Goal: Task Accomplishment & Management: Manage account settings

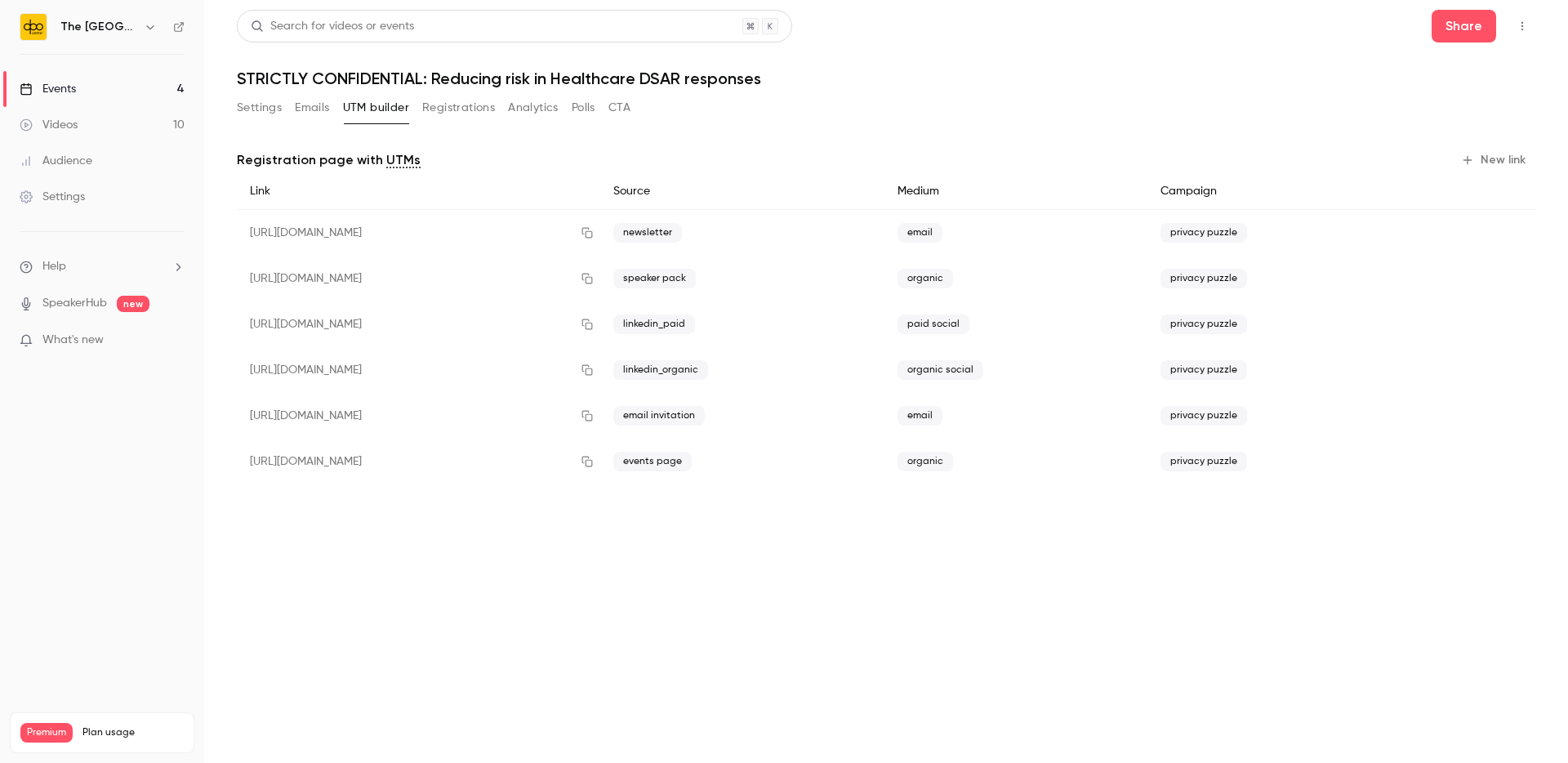
click at [82, 109] on link "Videos 10" at bounding box center [102, 125] width 204 height 36
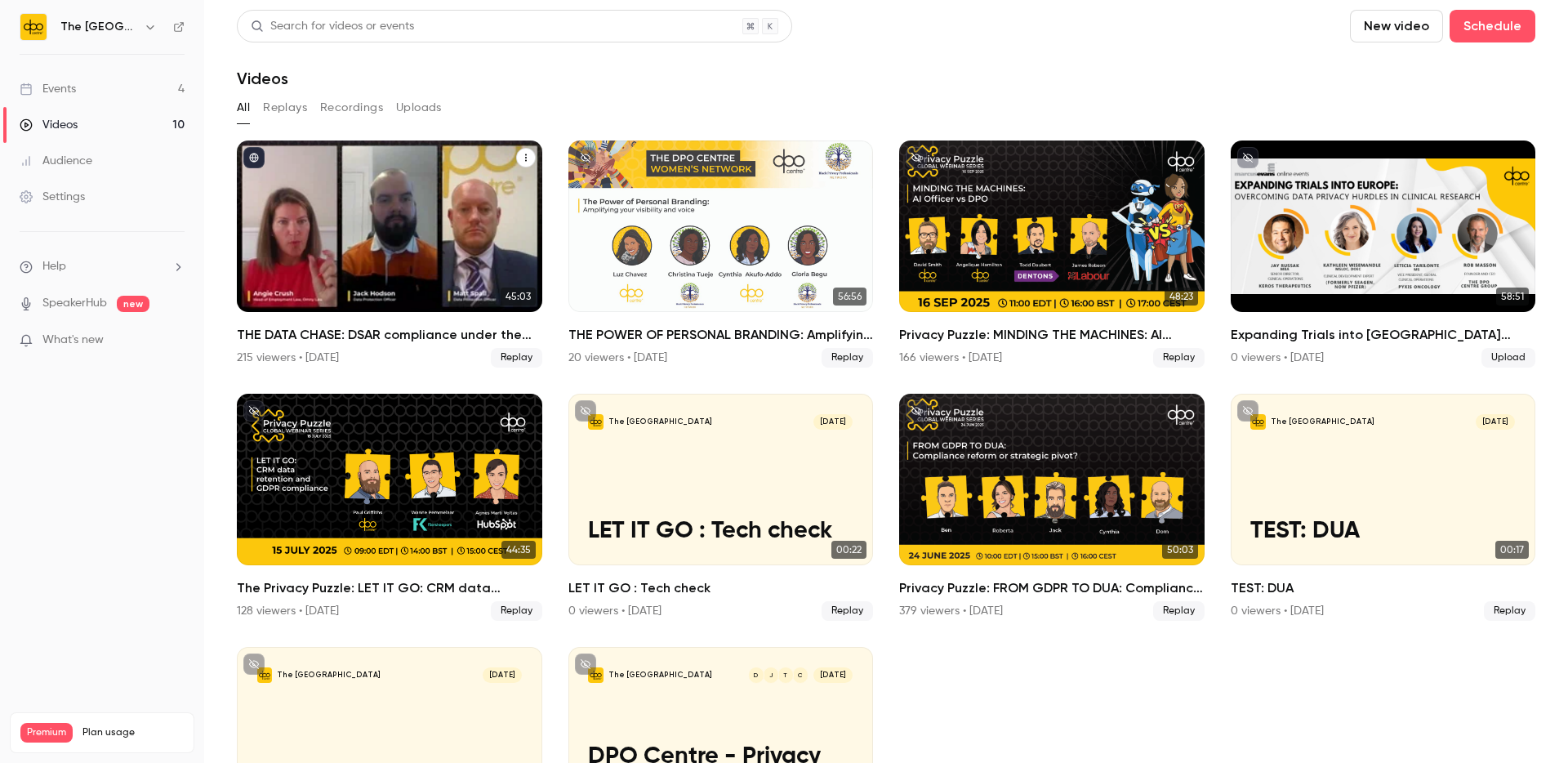
click at [384, 335] on h2 "THE DATA CHASE: DSAR compliance under the UK’s new data law" at bounding box center [390, 334] width 306 height 19
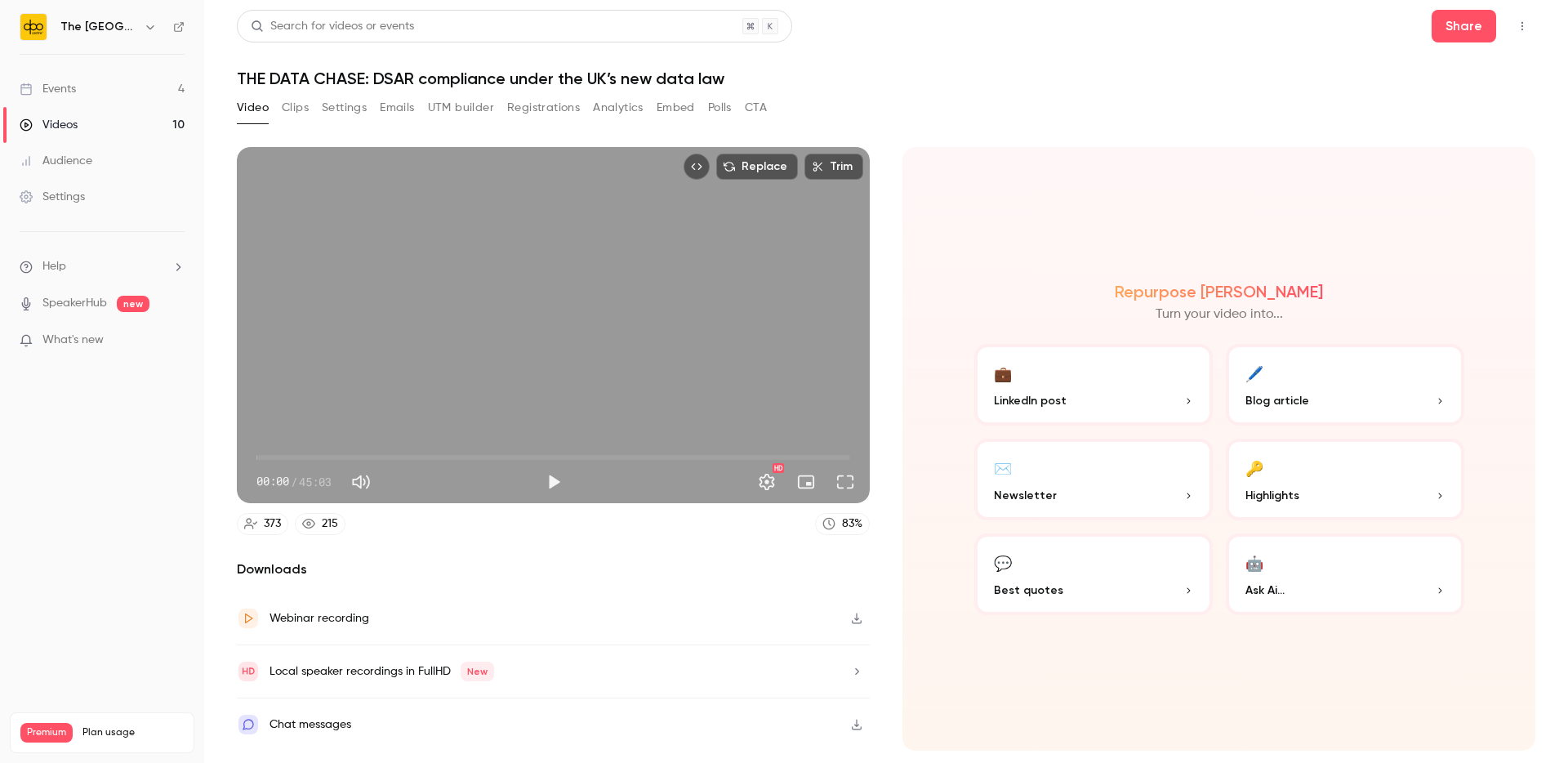
click at [593, 112] on div "Video Clips Settings Emails UTM builder Registrations Analytics Embed Polls CTA" at bounding box center [502, 107] width 530 height 27
click at [606, 111] on button "Analytics" at bounding box center [617, 107] width 50 height 27
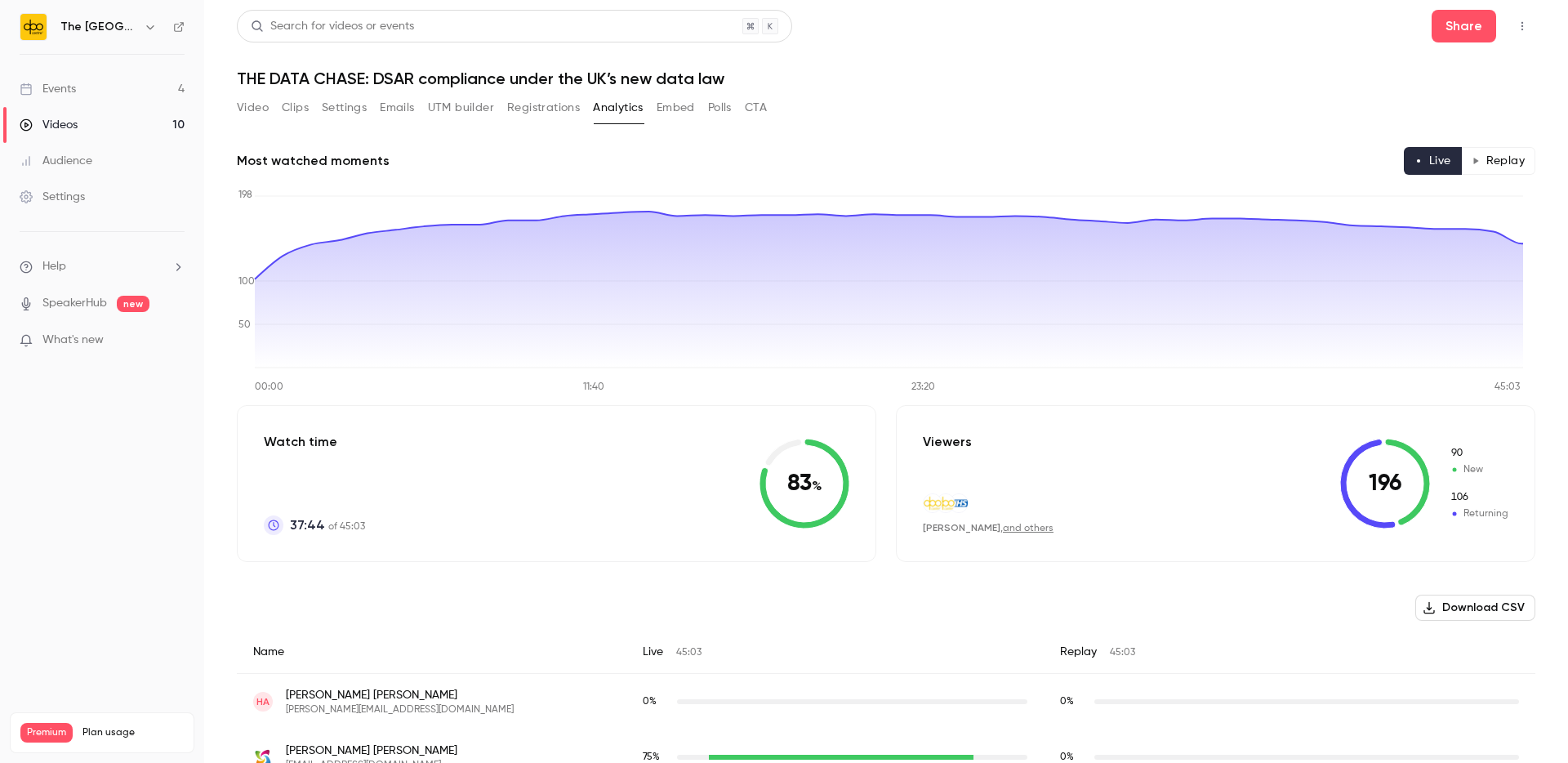
click at [1489, 156] on button "Replay" at bounding box center [1497, 161] width 74 height 27
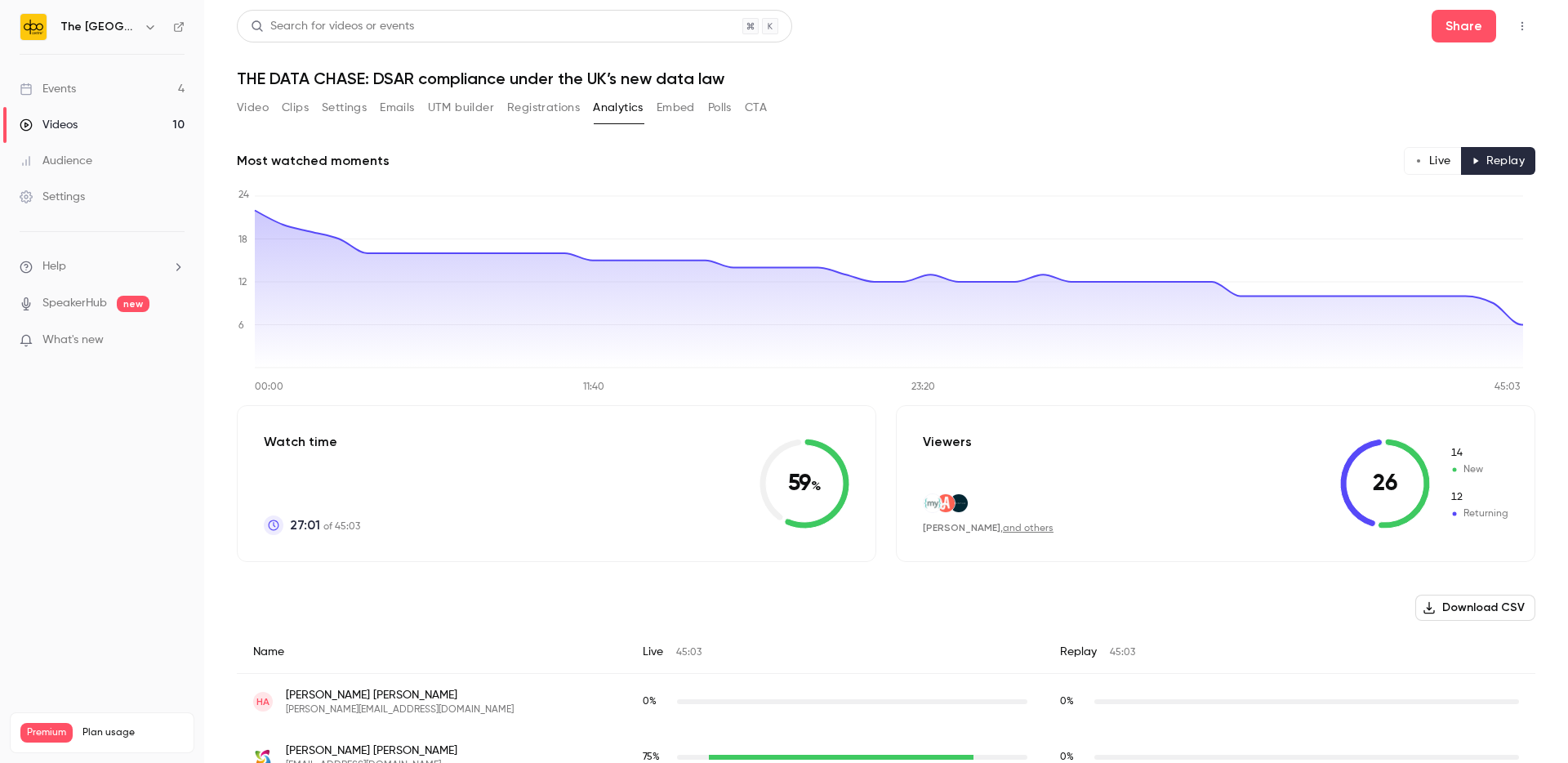
click at [1424, 161] on button "Live" at bounding box center [1432, 161] width 58 height 27
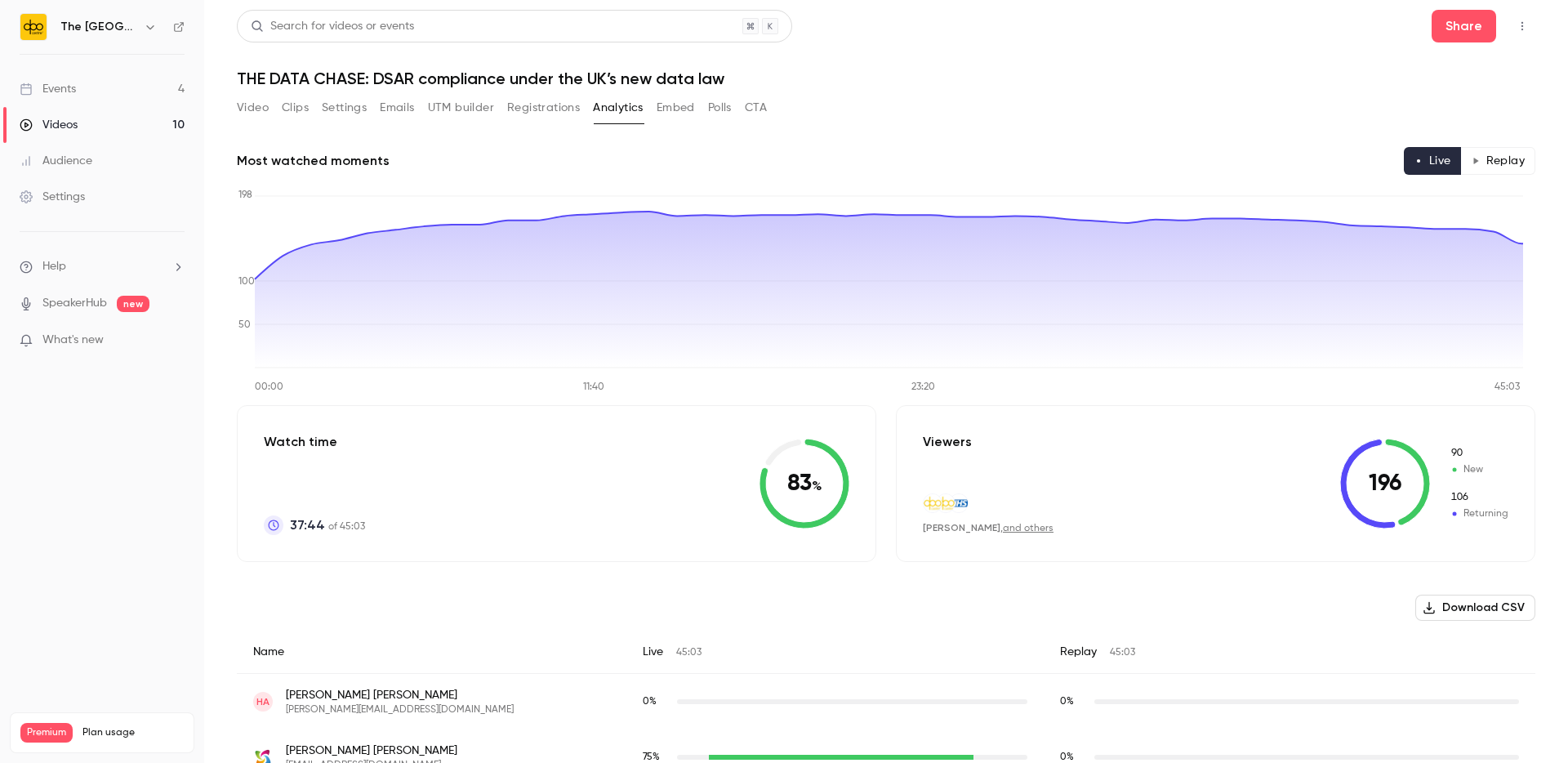
click at [110, 91] on link "Events 4" at bounding box center [102, 89] width 204 height 36
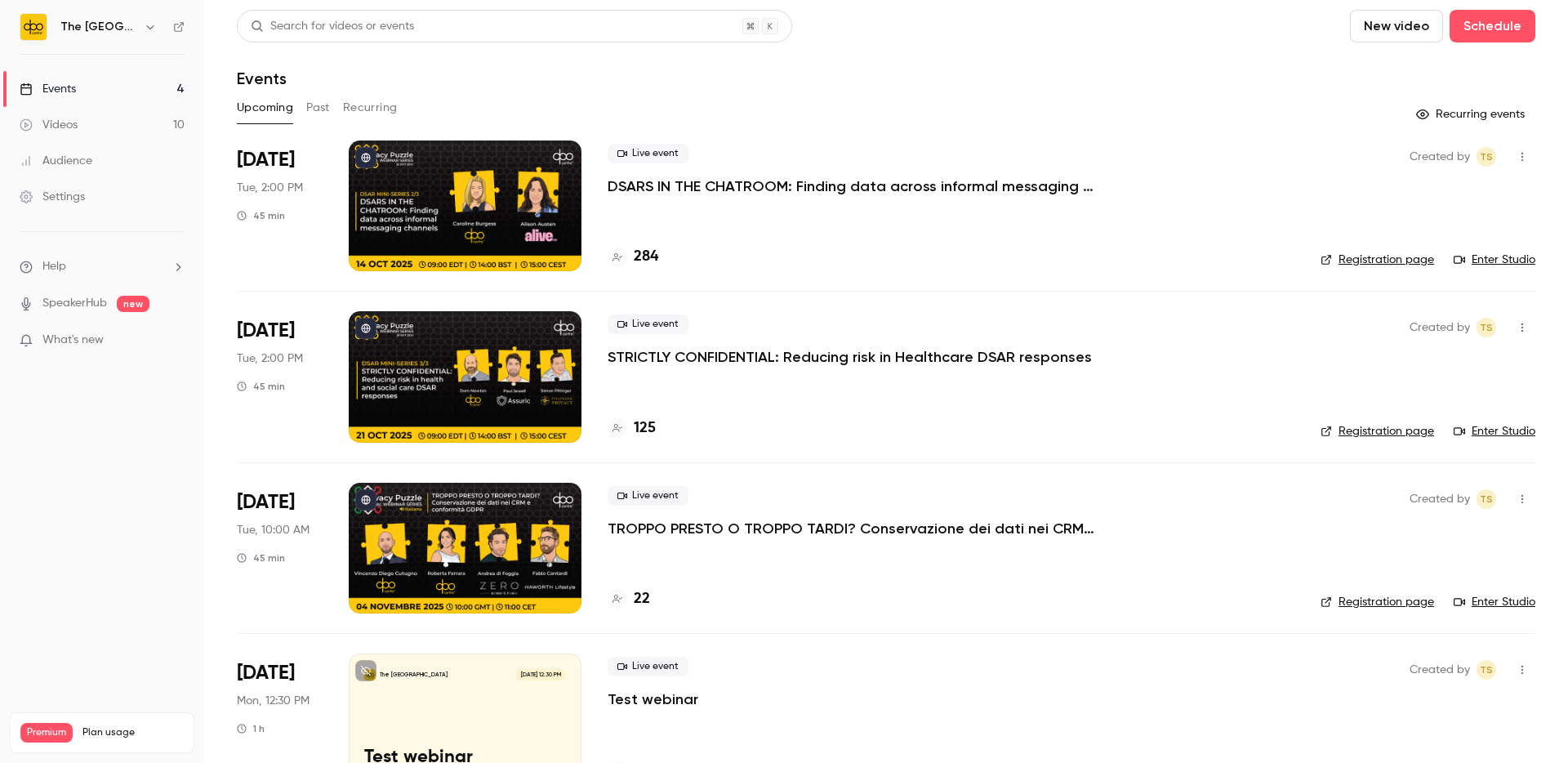
click at [288, 155] on span "[DATE]" at bounding box center [266, 160] width 58 height 27
click at [761, 184] on p "DSARS IN THE CHATROOM: Finding data across informal messaging channels" at bounding box center [853, 186] width 490 height 19
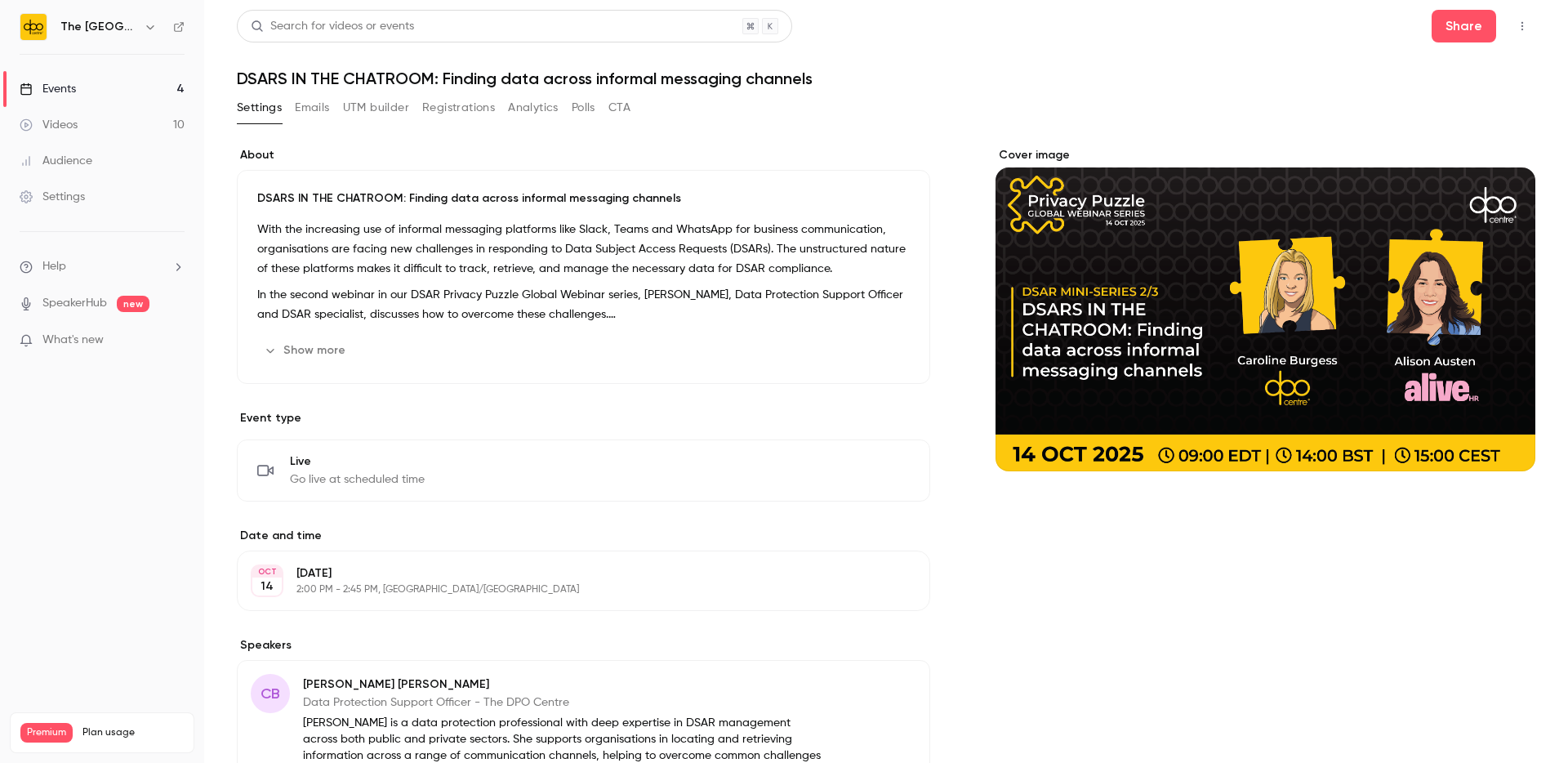
click at [321, 107] on button "Emails" at bounding box center [311, 107] width 34 height 27
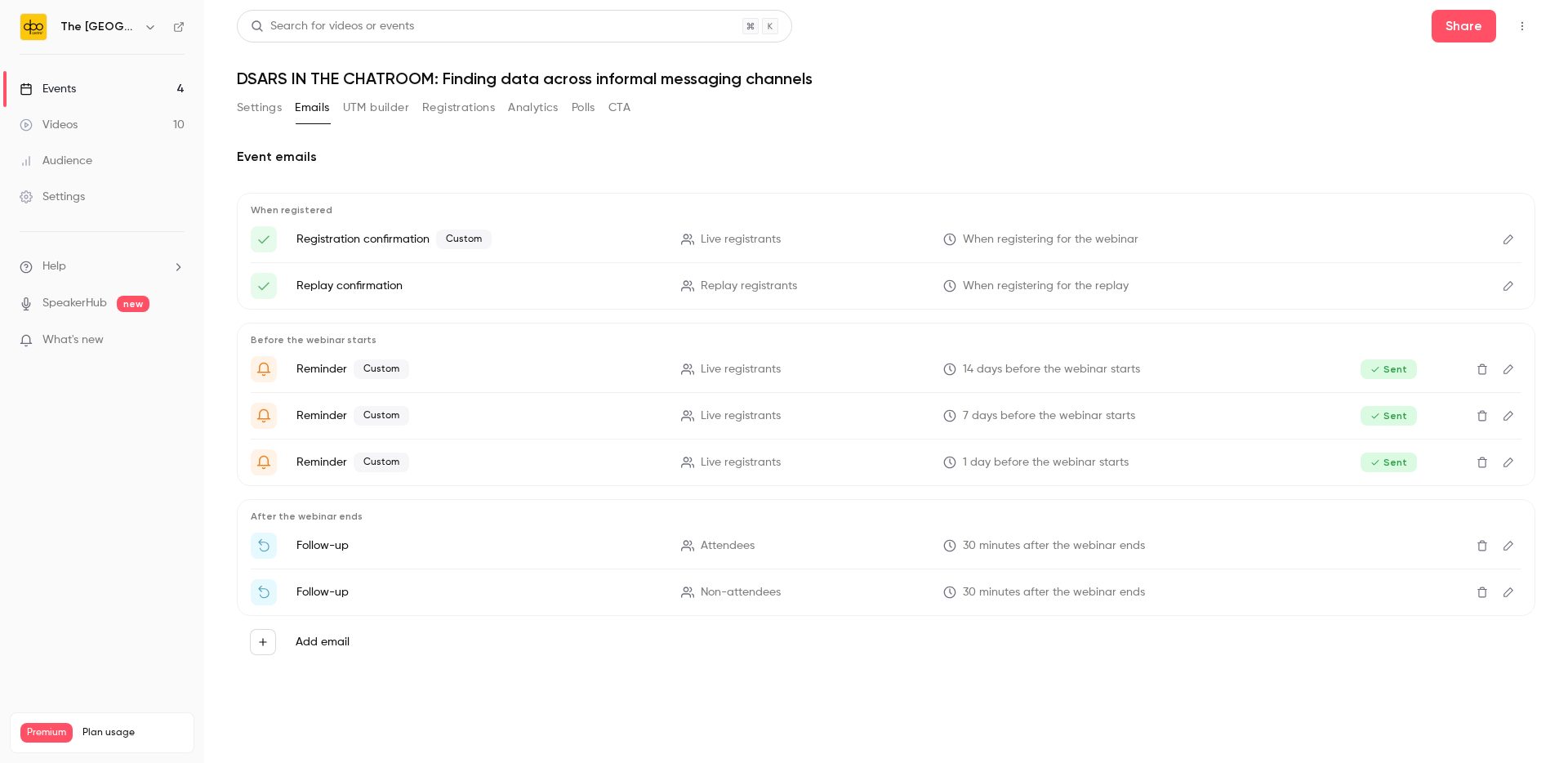
click at [1515, 464] on button "Edit" at bounding box center [1508, 463] width 27 height 27
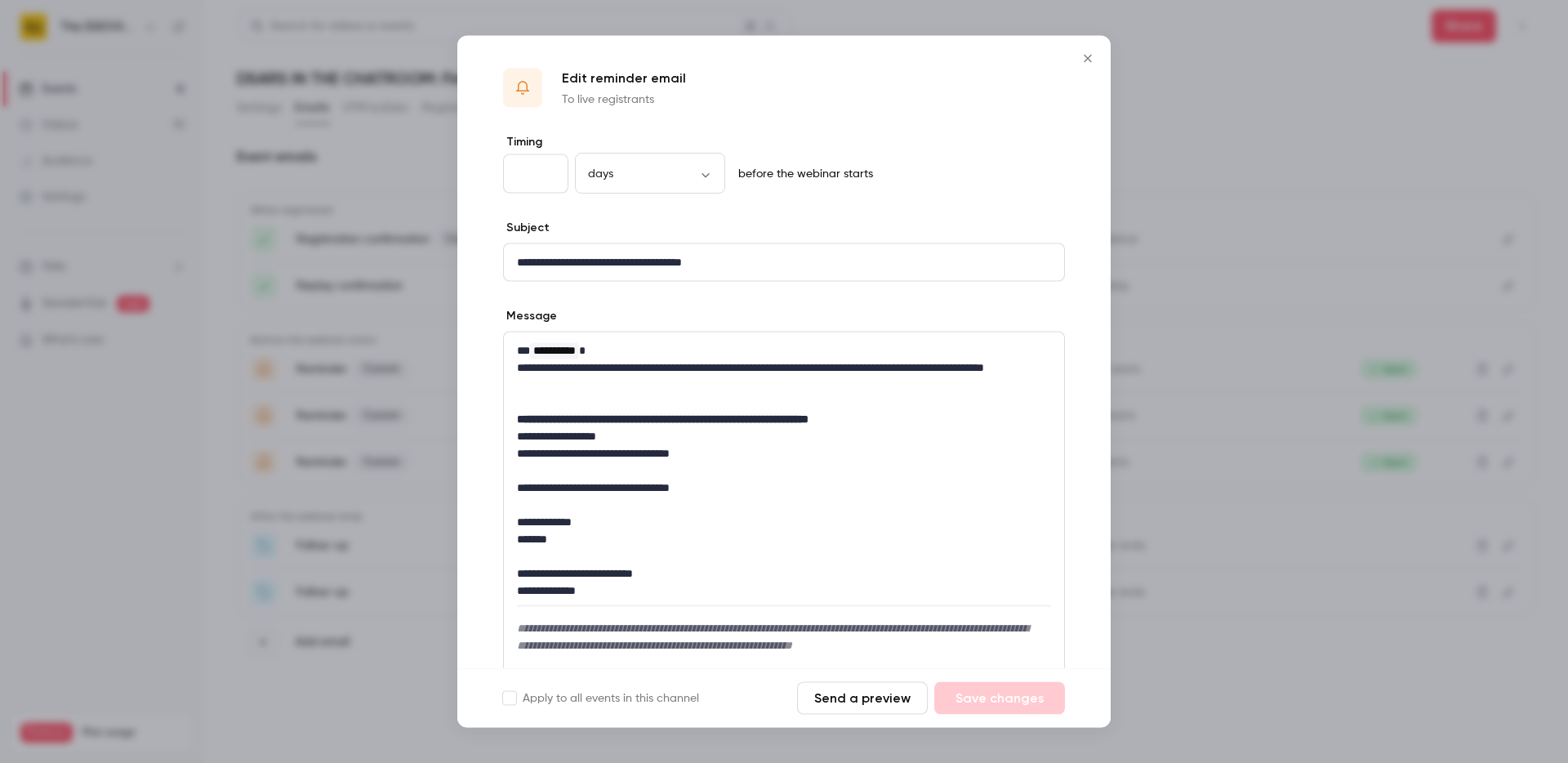
click at [822, 370] on p "**********" at bounding box center [779, 376] width 522 height 34
click at [1088, 59] on icon "Close" at bounding box center [1087, 59] width 19 height 13
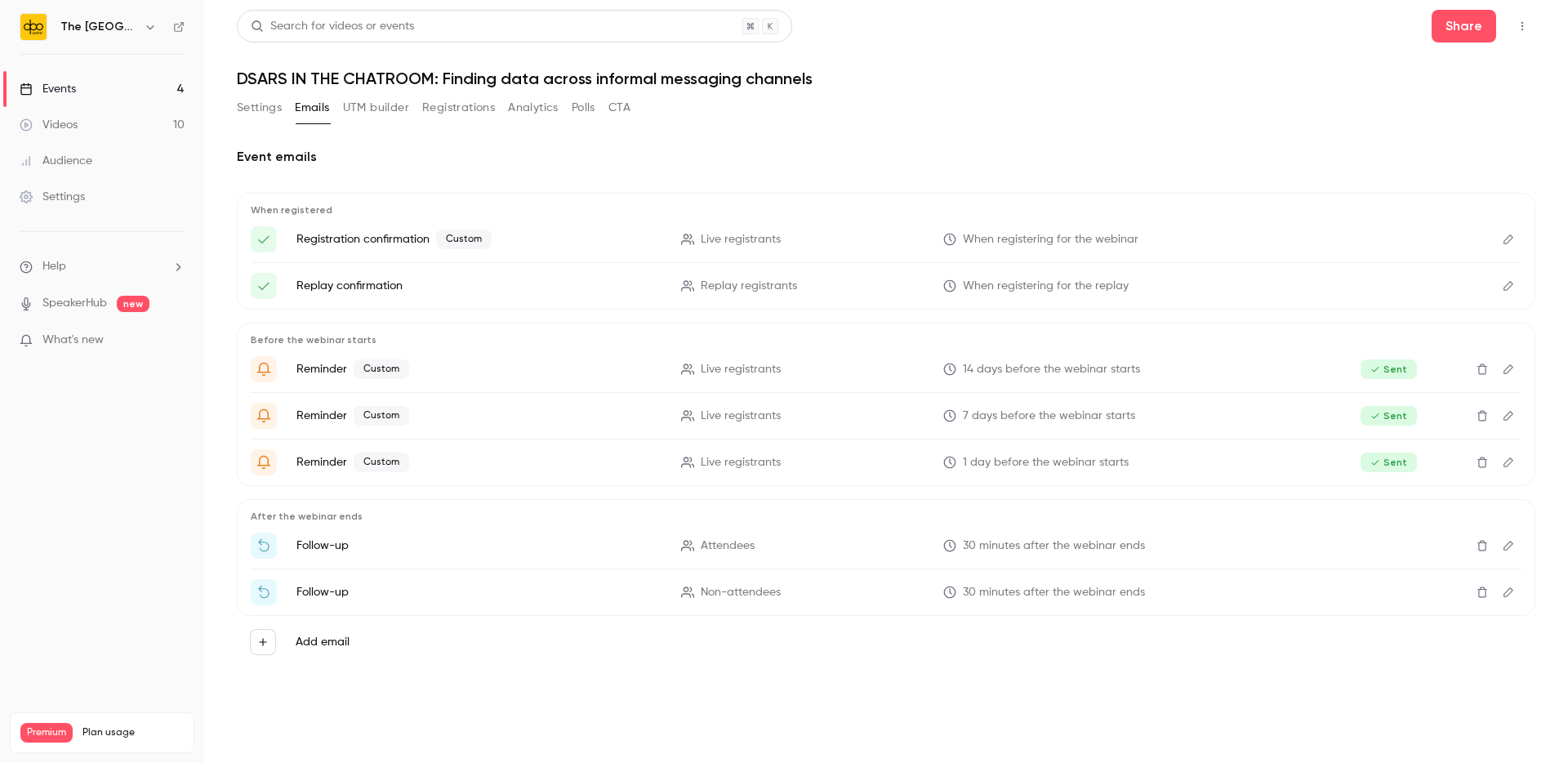
click at [1512, 417] on icon "Edit" at bounding box center [1508, 416] width 13 height 11
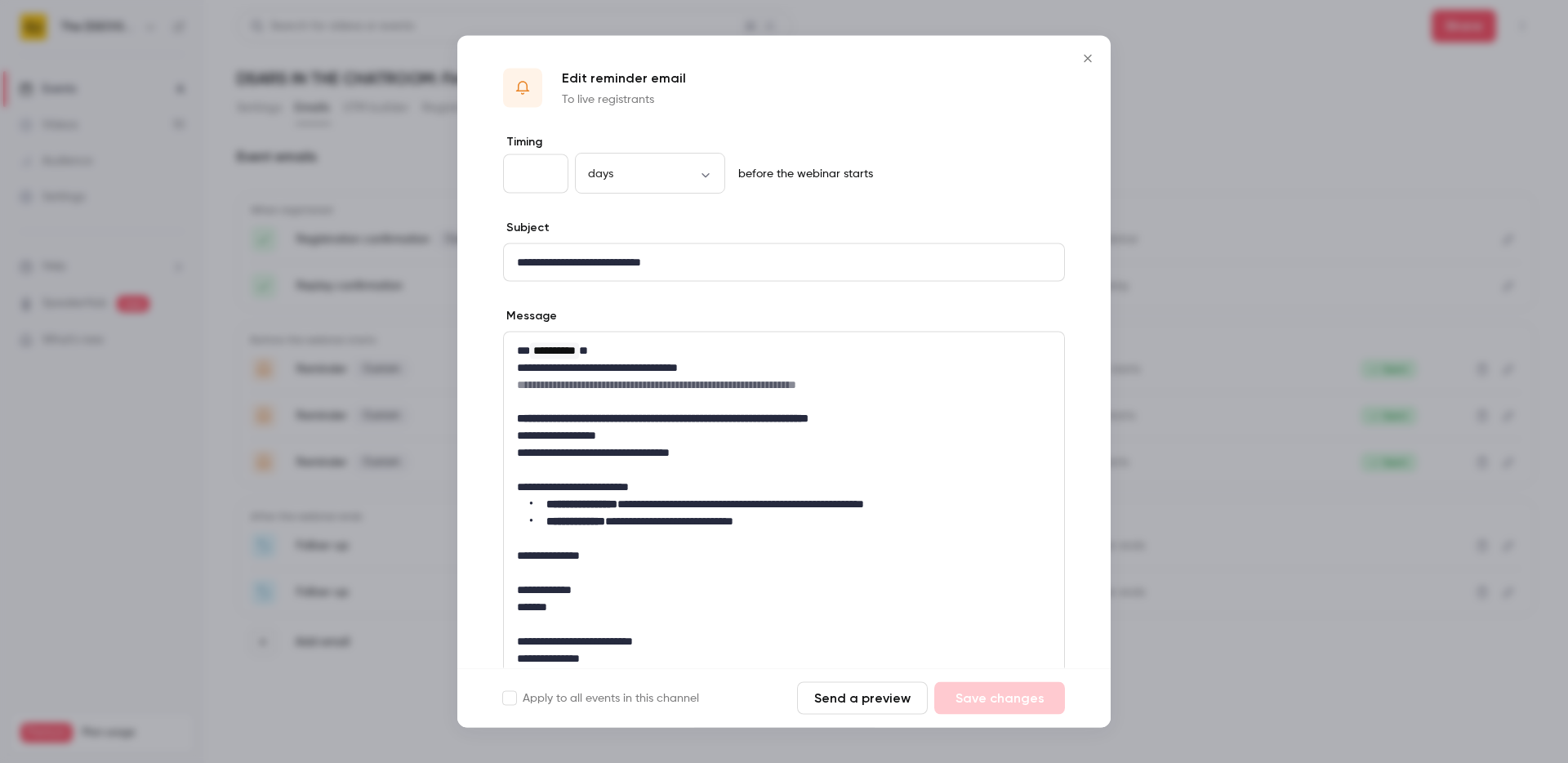
click at [1082, 57] on icon "Close" at bounding box center [1087, 59] width 19 height 13
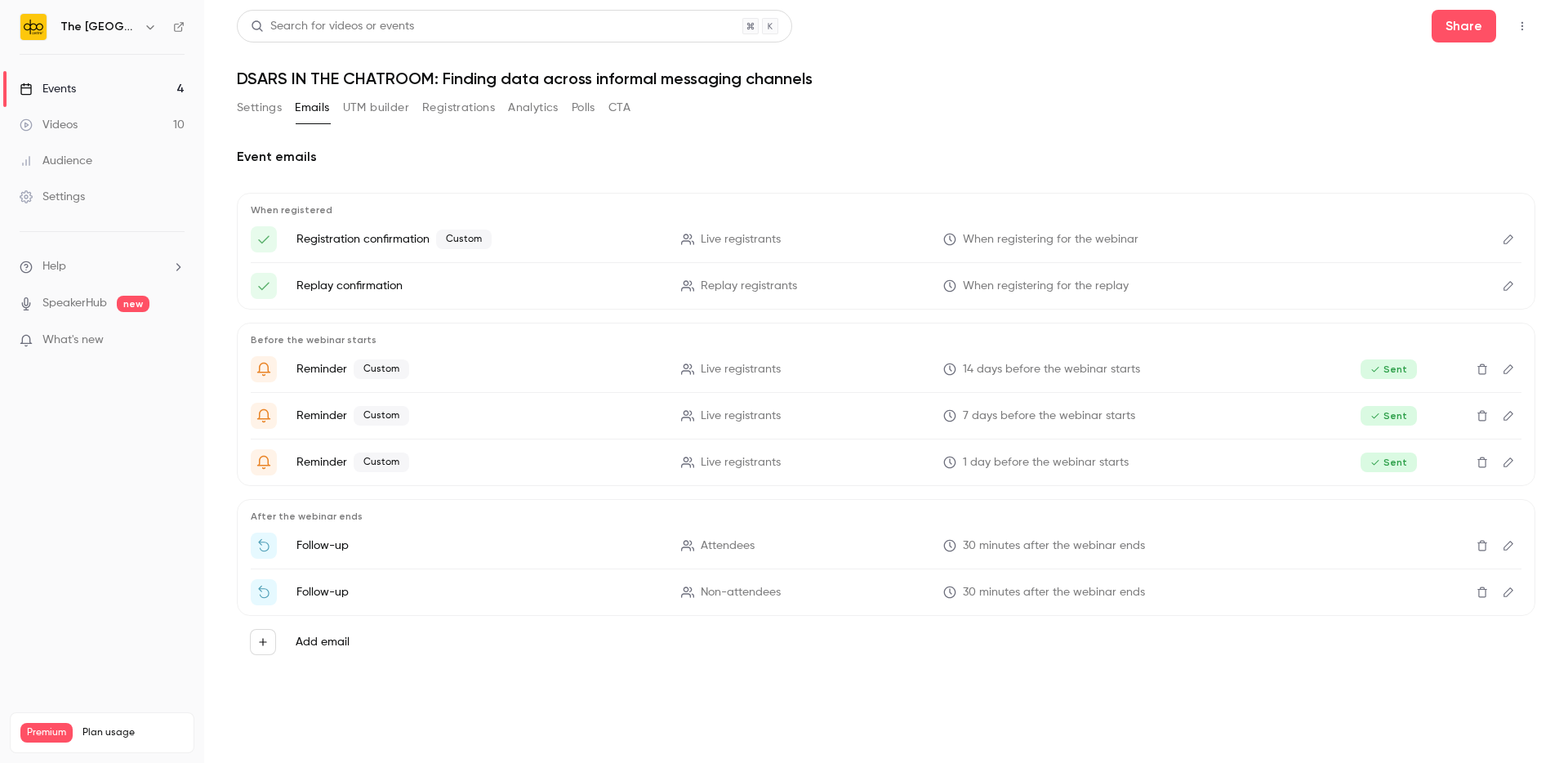
click at [1500, 371] on button "Edit" at bounding box center [1508, 369] width 27 height 27
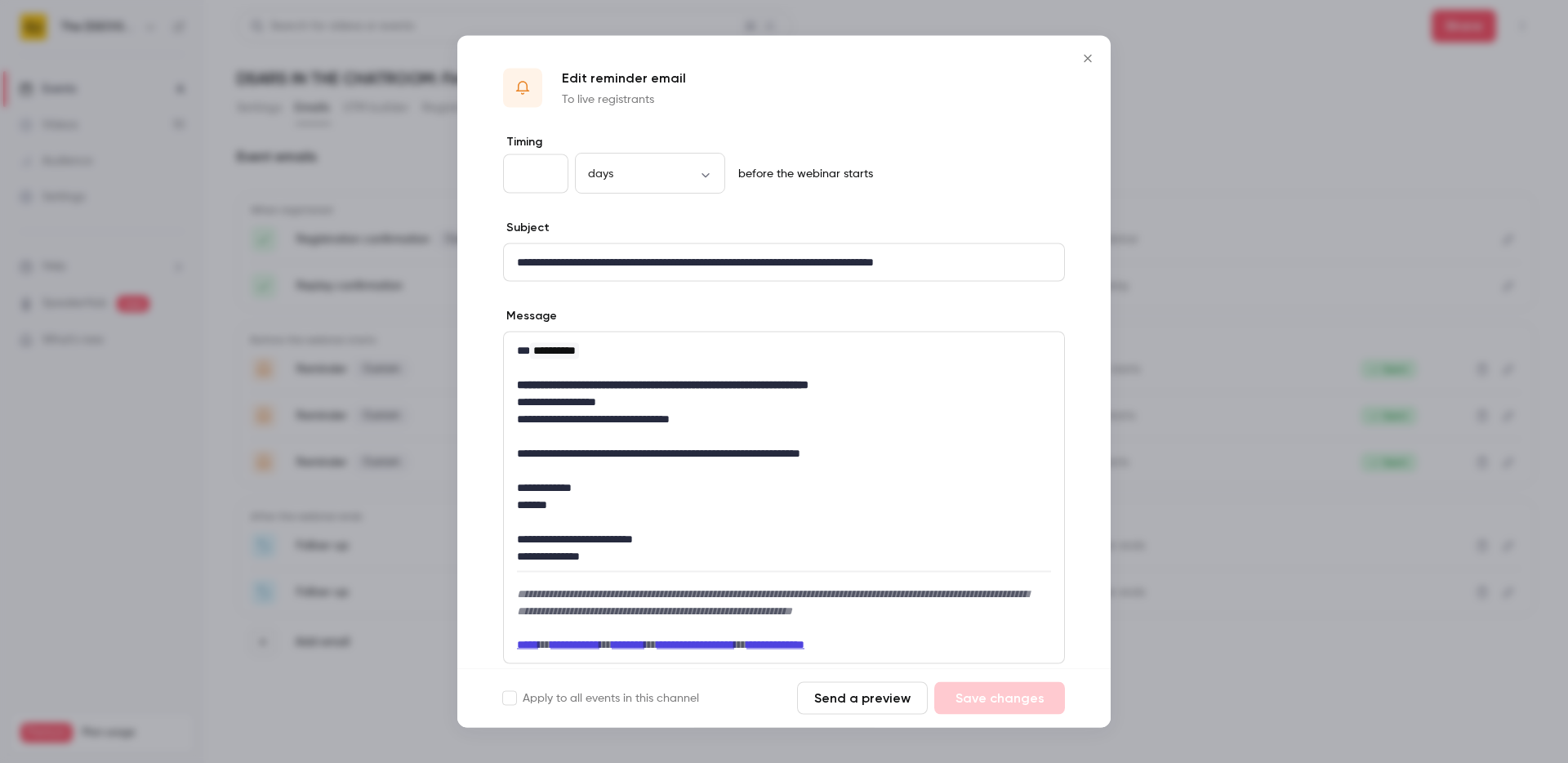
click at [1084, 49] on button "Close" at bounding box center [1088, 59] width 33 height 33
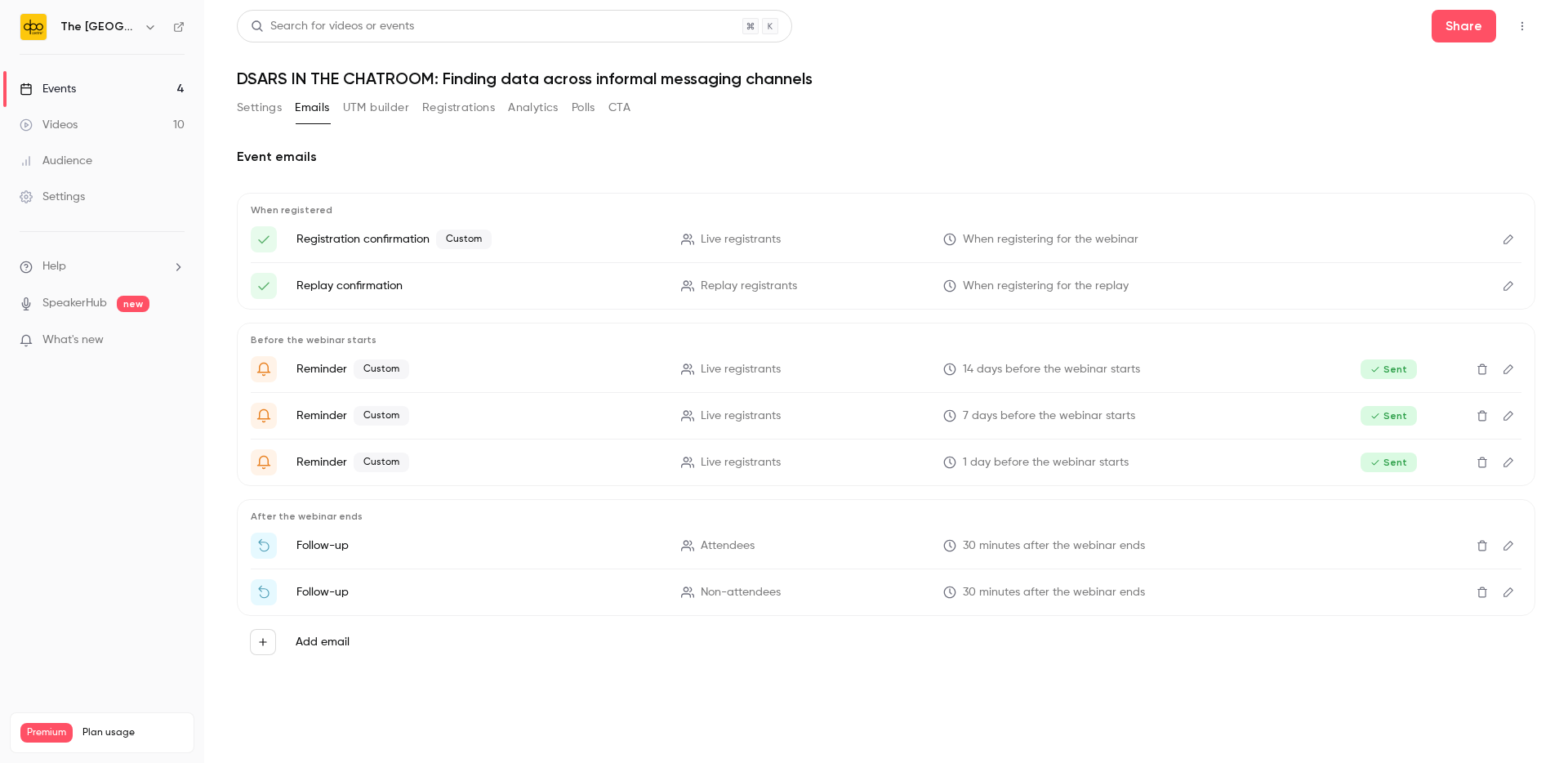
click at [1510, 464] on icon "Edit" at bounding box center [1508, 463] width 13 height 11
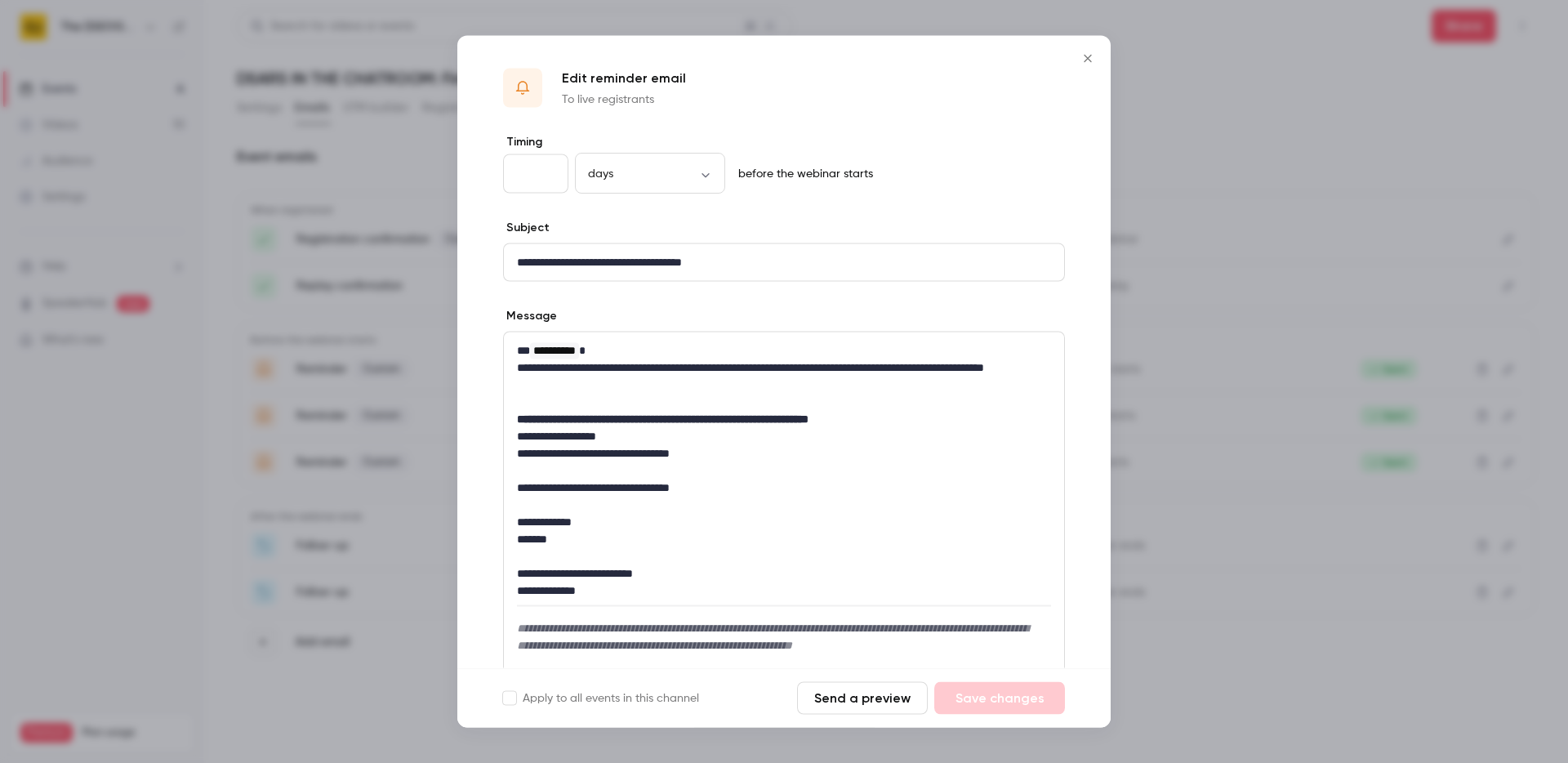
click at [1094, 60] on icon "Close" at bounding box center [1087, 59] width 19 height 13
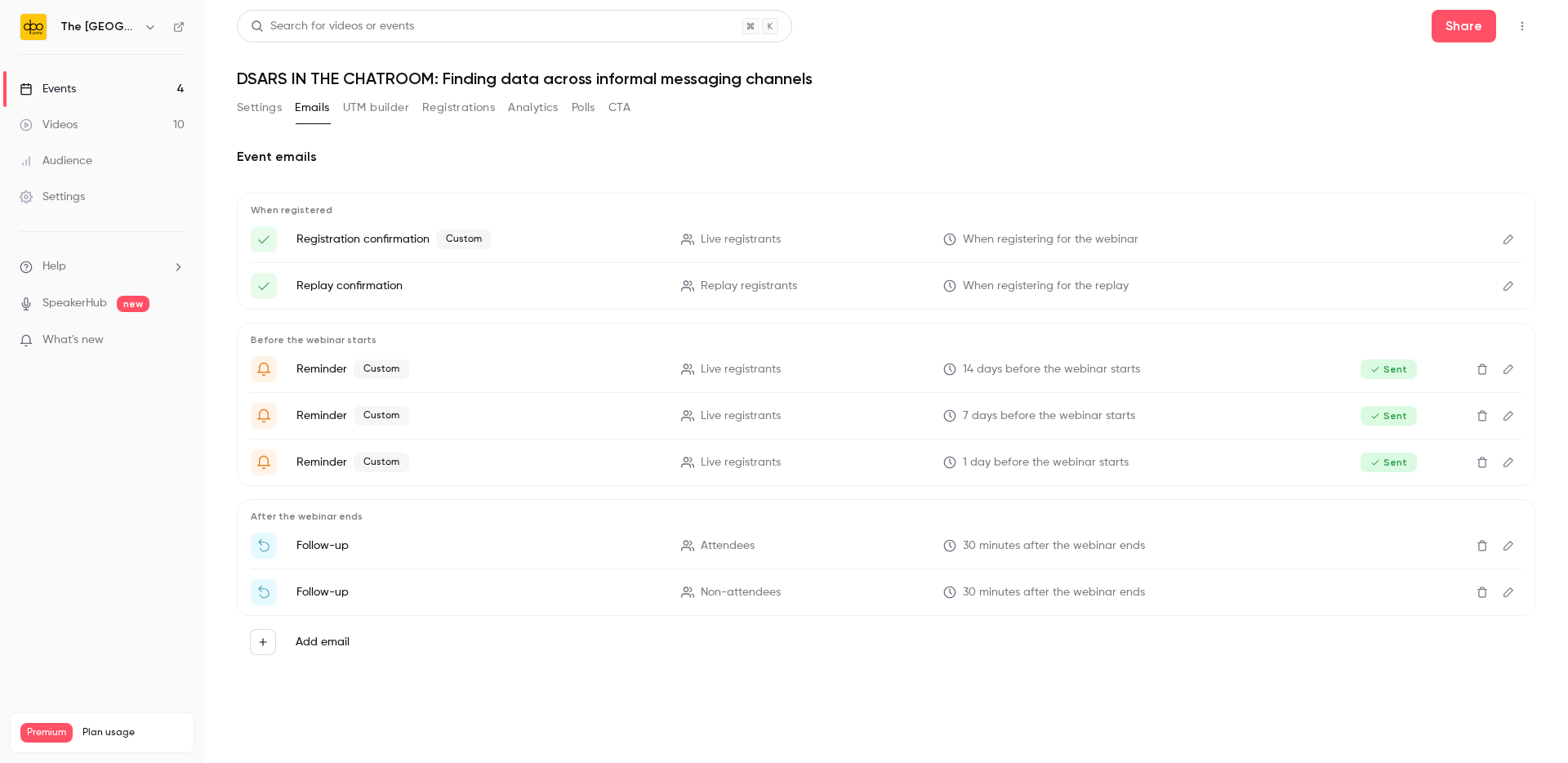
click at [270, 107] on button "Settings" at bounding box center [259, 107] width 45 height 27
